Goal: Navigation & Orientation: Find specific page/section

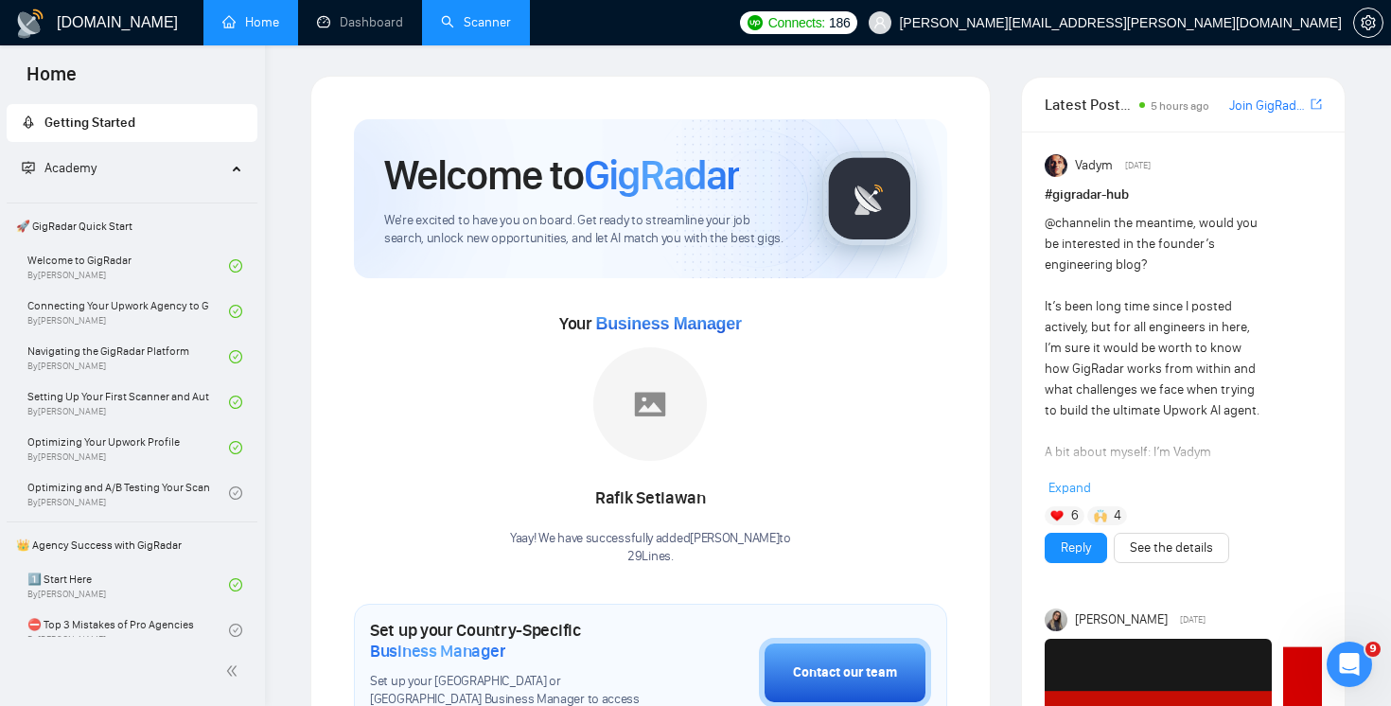
click at [492, 30] on link "Scanner" at bounding box center [476, 22] width 70 height 16
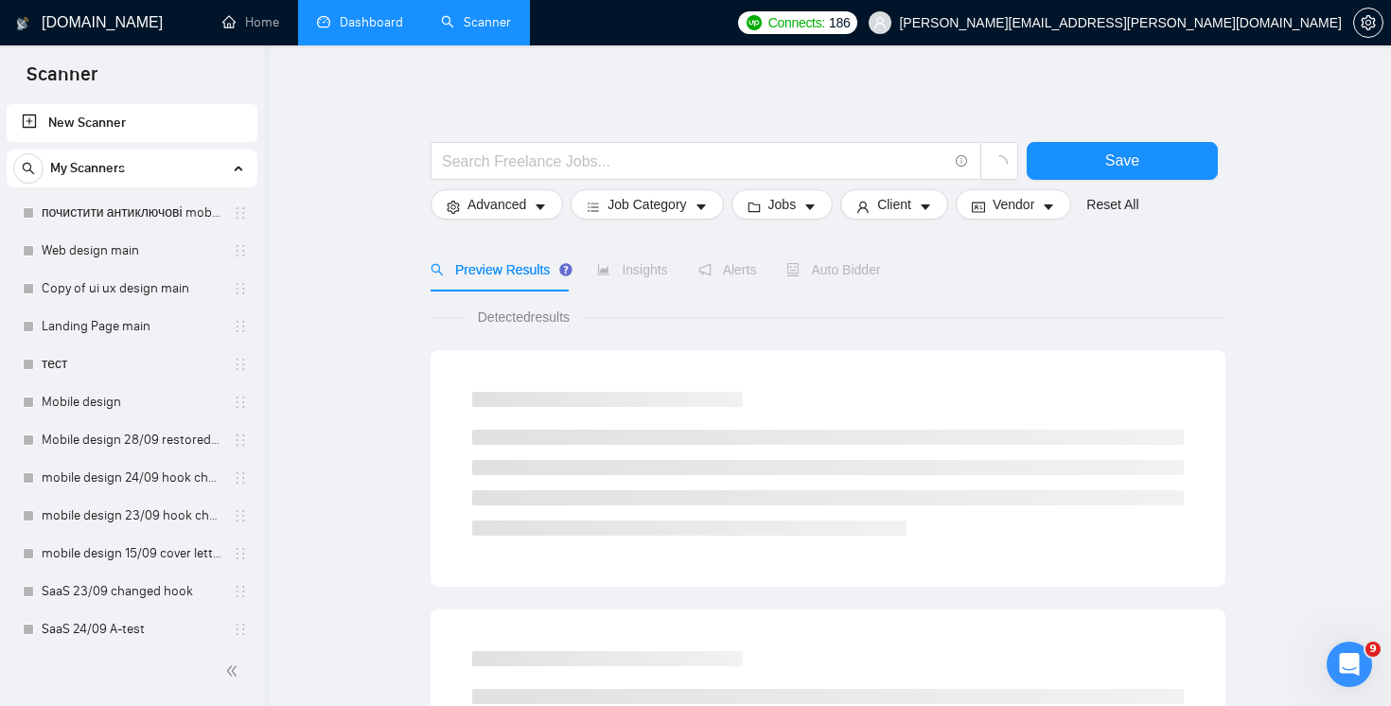
click at [390, 30] on link "Dashboard" at bounding box center [360, 22] width 86 height 16
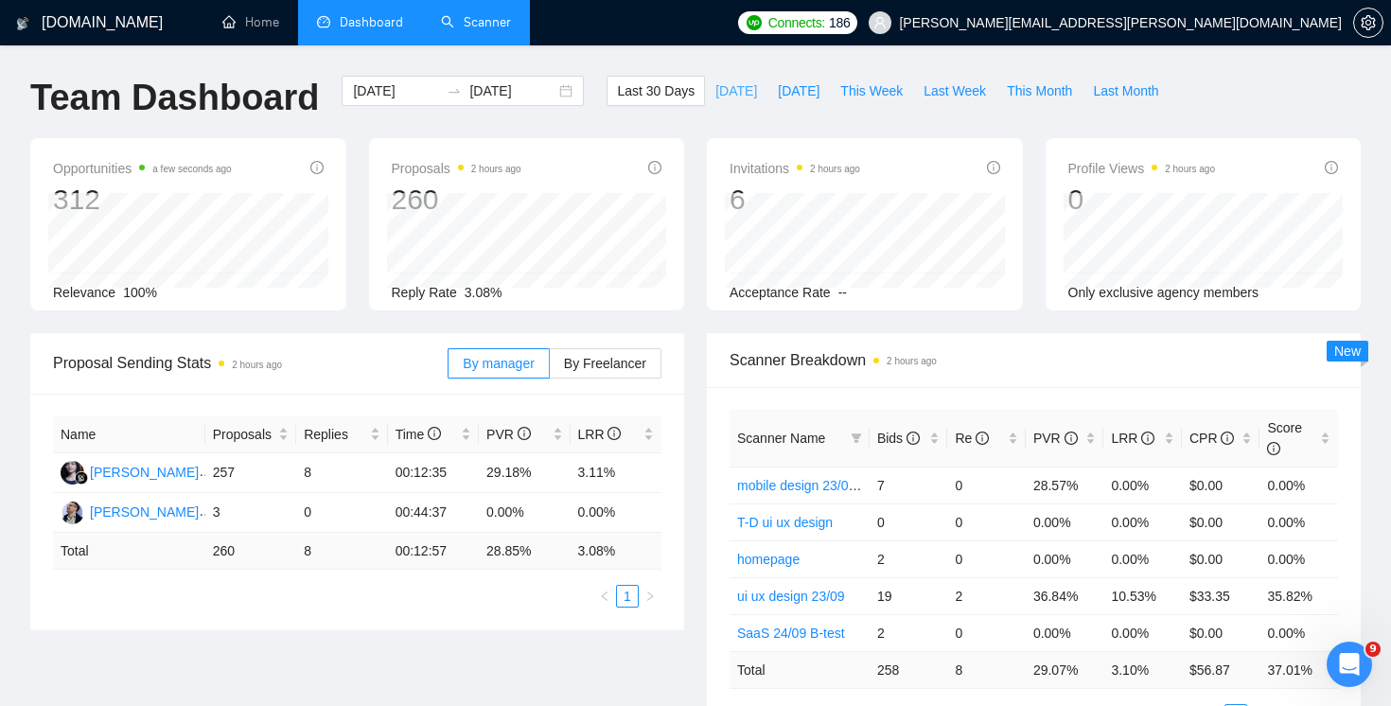
click at [718, 93] on span "[DATE]" at bounding box center [736, 90] width 42 height 21
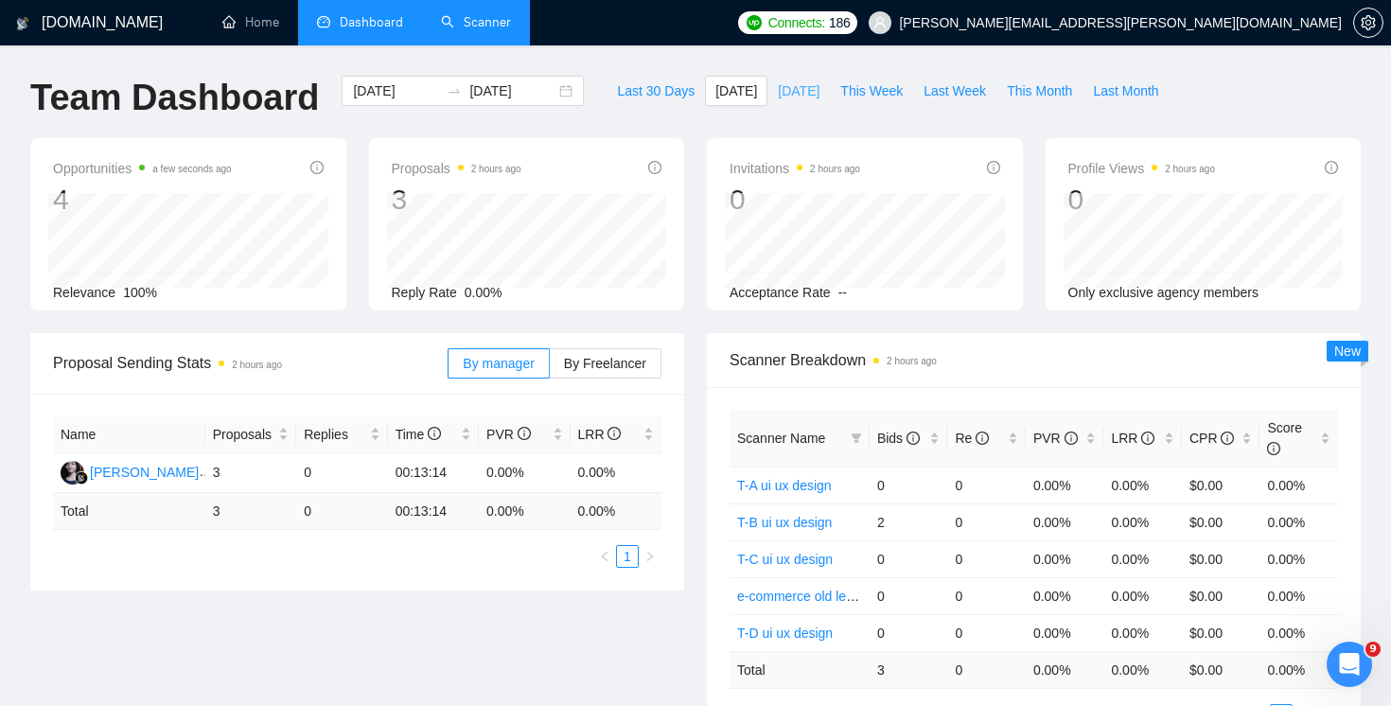
click at [778, 90] on span "[DATE]" at bounding box center [799, 90] width 42 height 21
type input "[DATE]"
